Goal: Task Accomplishment & Management: Complete application form

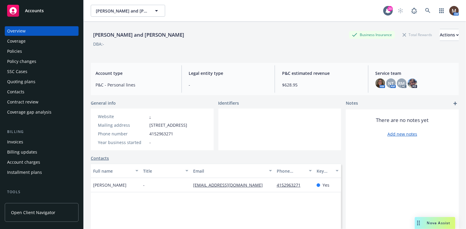
click at [24, 140] on div "Invoices" at bounding box center [41, 142] width 69 height 10
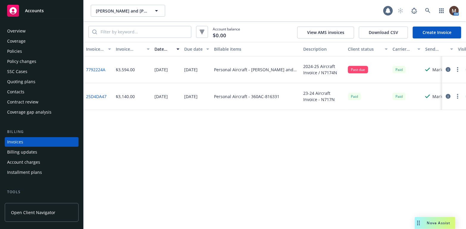
scroll to position [18, 0]
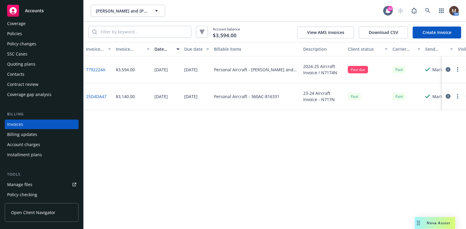
click at [164, 139] on div "Invoice ID Invoice amount Date issued Due date Billable items Description Clien…" at bounding box center [275, 135] width 382 height 187
click at [427, 29] on link "Create Invoice" at bounding box center [437, 32] width 48 height 12
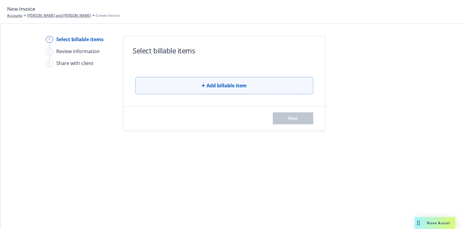
click at [259, 84] on button "Add billable item" at bounding box center [224, 85] width 178 height 17
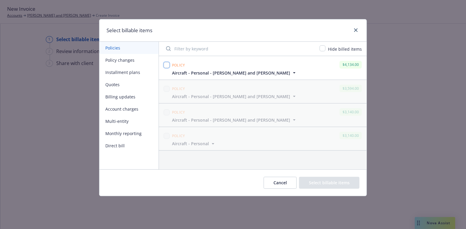
click at [168, 63] on input "checkbox" at bounding box center [167, 65] width 6 height 6
checkbox input "true"
click at [333, 179] on button "Select billable items" at bounding box center [329, 182] width 60 height 12
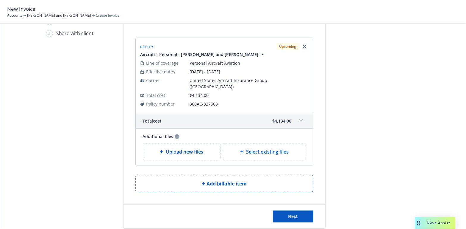
scroll to position [34, 0]
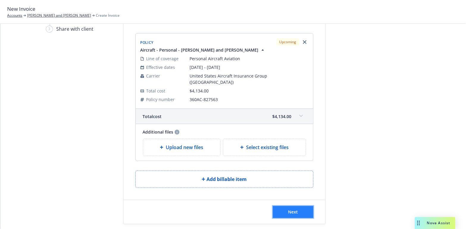
click at [288, 209] on span "Next" at bounding box center [293, 212] width 10 height 6
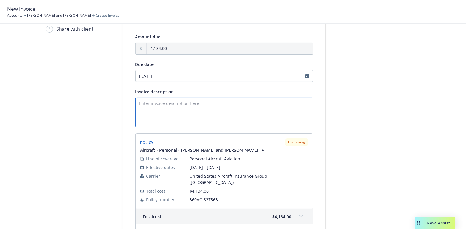
click at [145, 101] on textarea "Invoice description" at bounding box center [224, 112] width 178 height 30
click at [148, 103] on textarea "Invoice description" at bounding box center [224, 112] width 178 height 30
click at [193, 102] on textarea "2025-26 Aircraft Invoice /" at bounding box center [224, 112] width 178 height 30
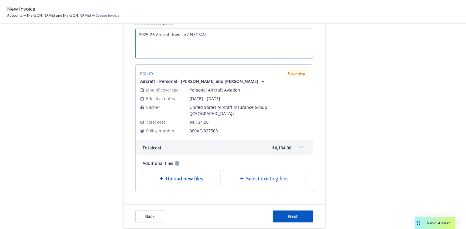
scroll to position [107, 0]
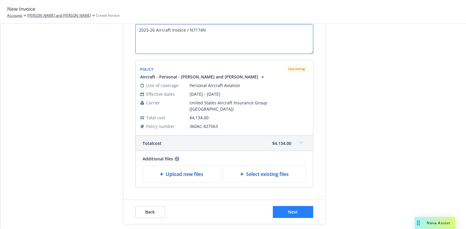
type textarea "2025-26 Aircraft Invoice / N7174N"
drag, startPoint x: 291, startPoint y: 203, endPoint x: 326, endPoint y: 168, distance: 49.5
click at [291, 209] on span "Next" at bounding box center [293, 212] width 10 height 6
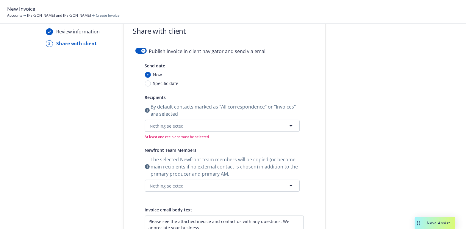
scroll to position [18, 0]
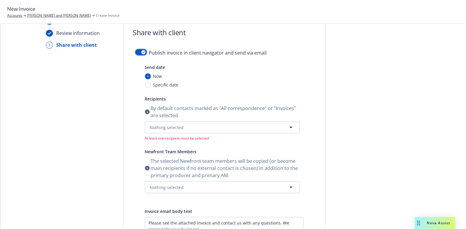
click at [140, 49] on button "button" at bounding box center [140, 52] width 11 height 6
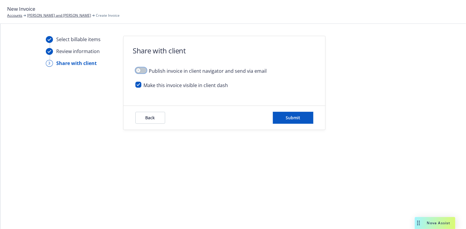
scroll to position [0, 0]
click at [298, 116] on span "Submit" at bounding box center [293, 118] width 15 height 6
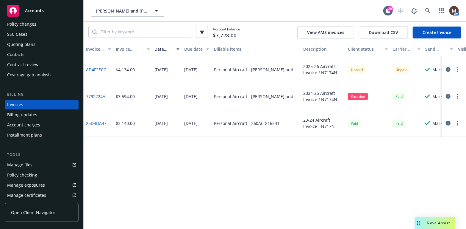
scroll to position [47, 0]
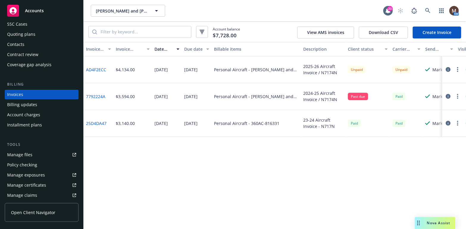
click at [26, 152] on div "Manage files" at bounding box center [19, 155] width 25 height 10
